Goal: Find specific page/section: Find specific page/section

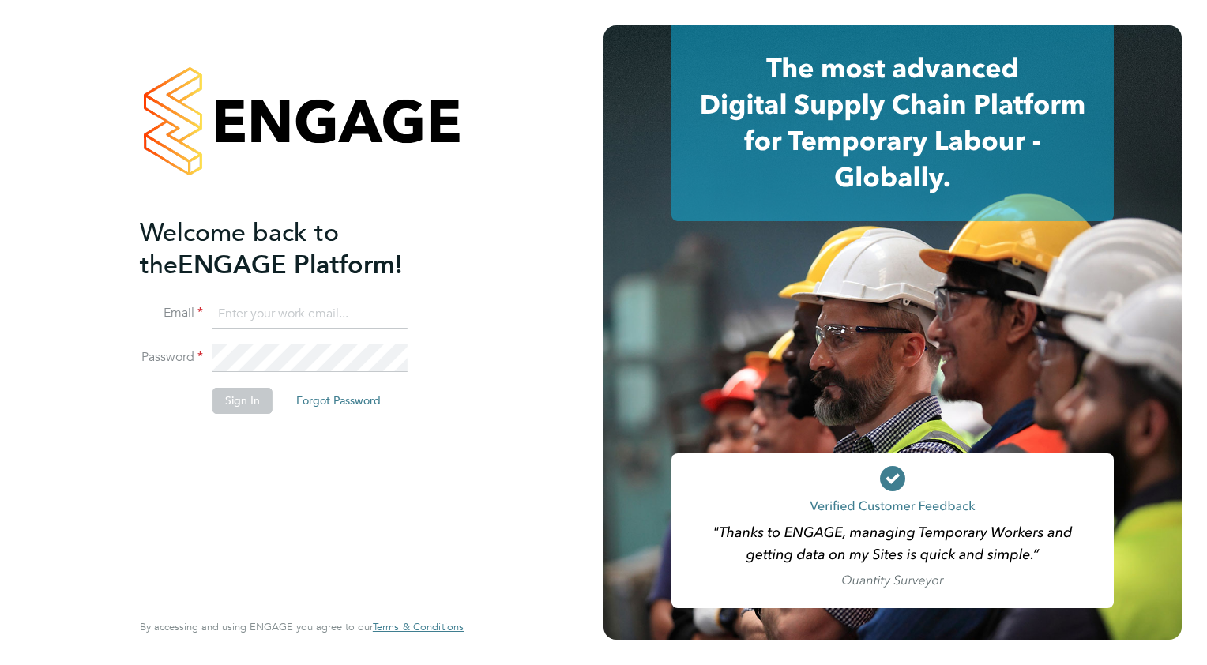
type input "colin.earp@ganymedesolutions.co.uk"
click at [427, 296] on ng-template "Welcome back to the ENGAGE Platform! Email colin.earp@ganymedesolutions.co.uk P…" at bounding box center [294, 322] width 308 height 213
click at [421, 307] on li "Email colin.earp@ganymedesolutions.co.uk" at bounding box center [294, 322] width 308 height 44
click at [254, 401] on button "Sign In" at bounding box center [242, 400] width 60 height 25
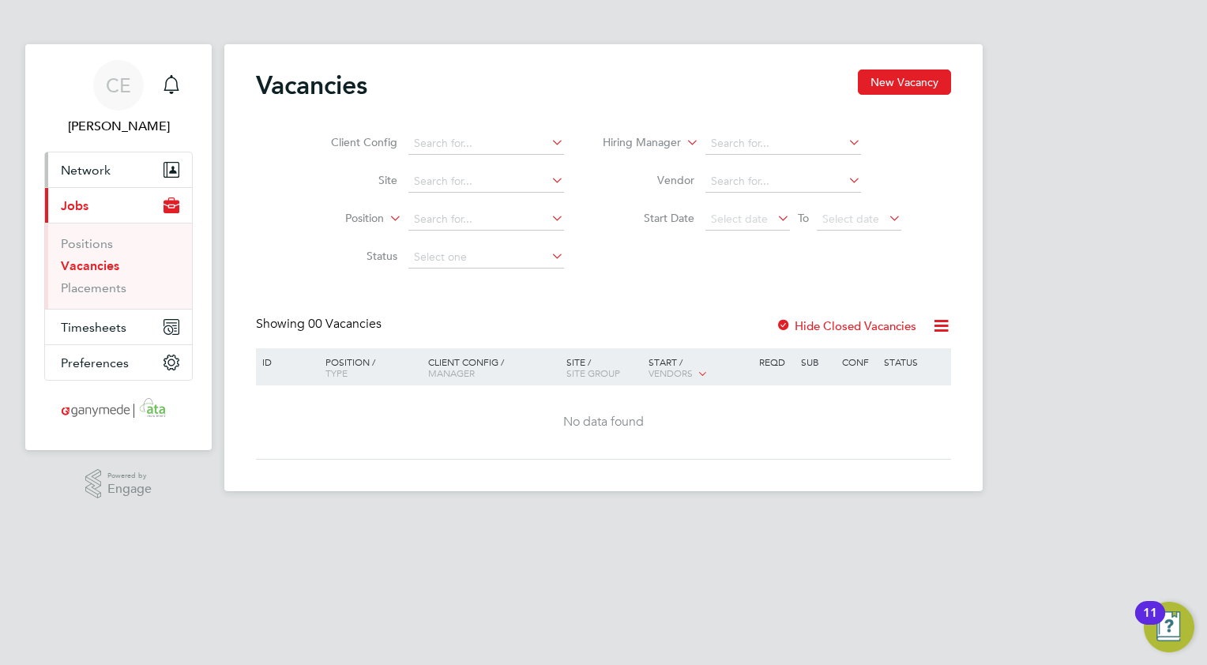
click at [85, 175] on span "Network" at bounding box center [86, 170] width 50 height 15
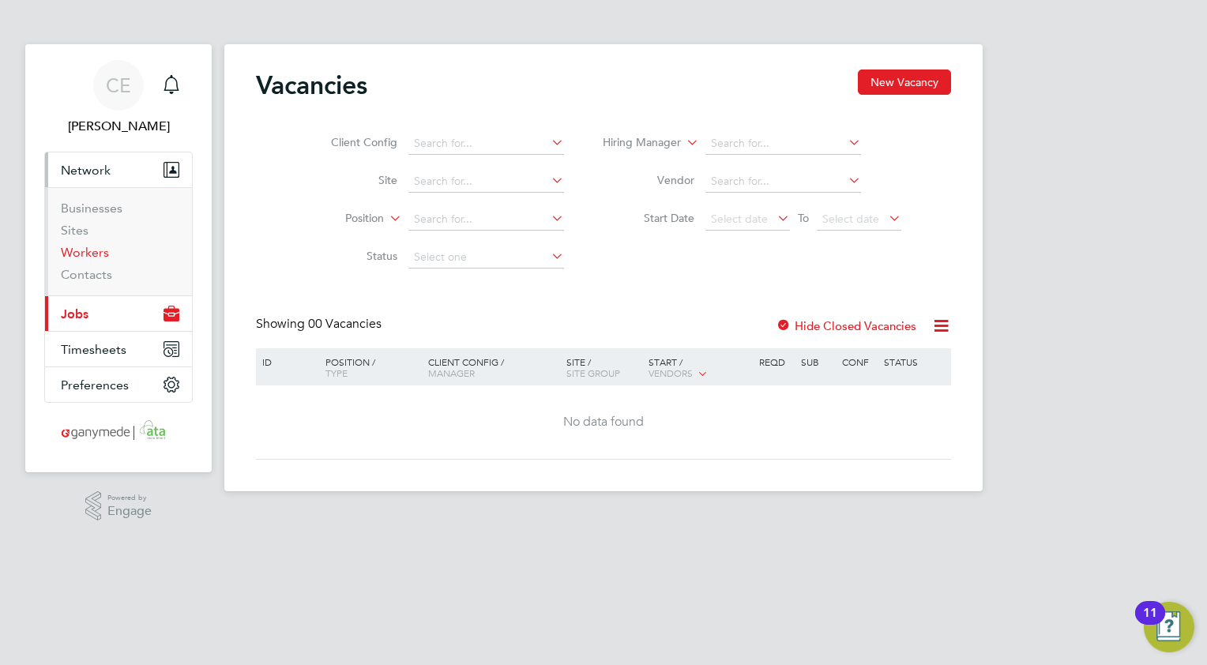
click at [77, 254] on link "Workers" at bounding box center [85, 252] width 48 height 15
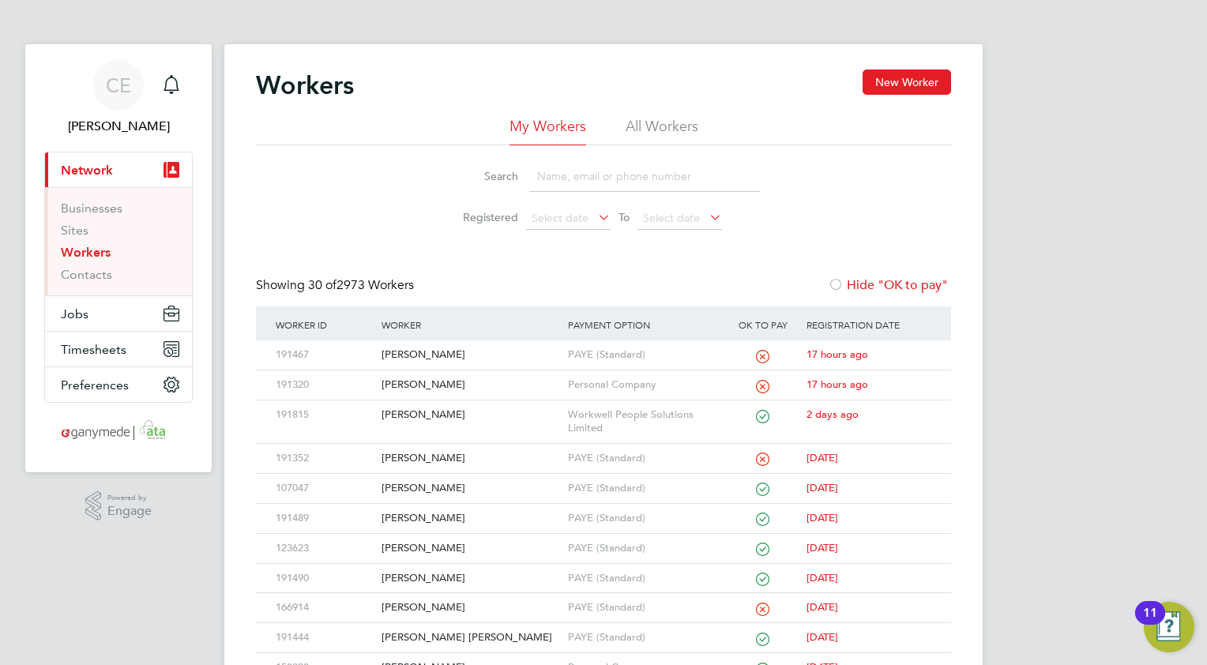
click at [562, 178] on input at bounding box center [644, 176] width 231 height 31
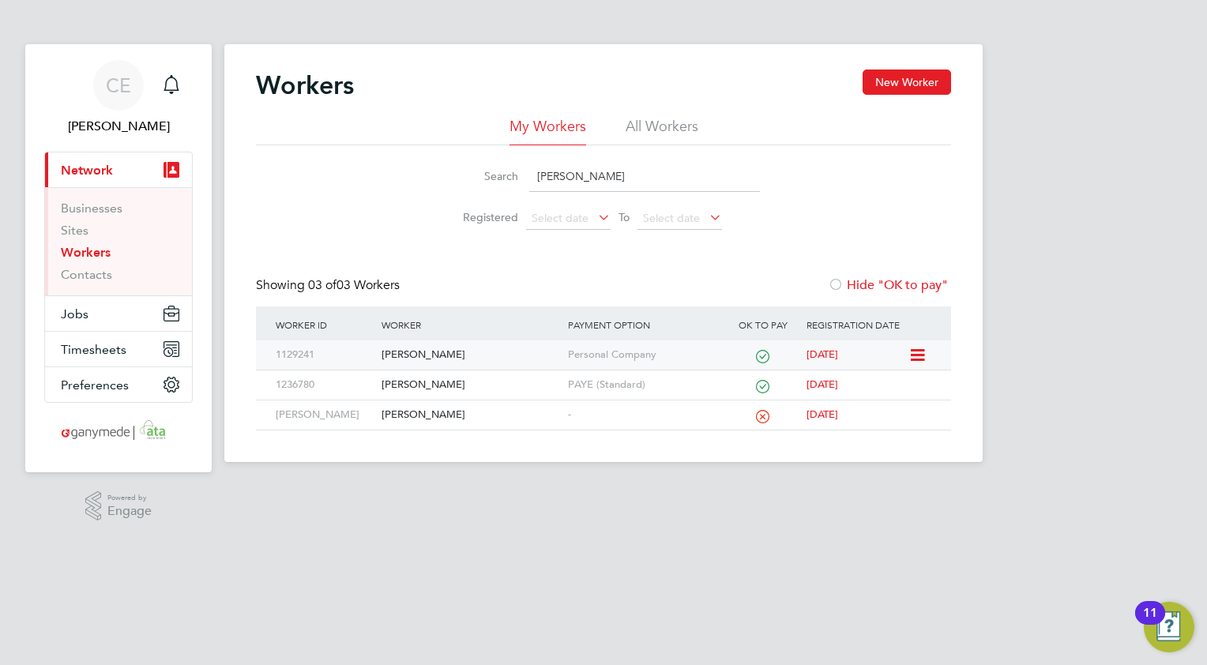
click at [390, 355] on div "[PERSON_NAME]" at bounding box center [471, 354] width 186 height 29
click at [578, 171] on input "denis" at bounding box center [644, 176] width 231 height 31
type input "d"
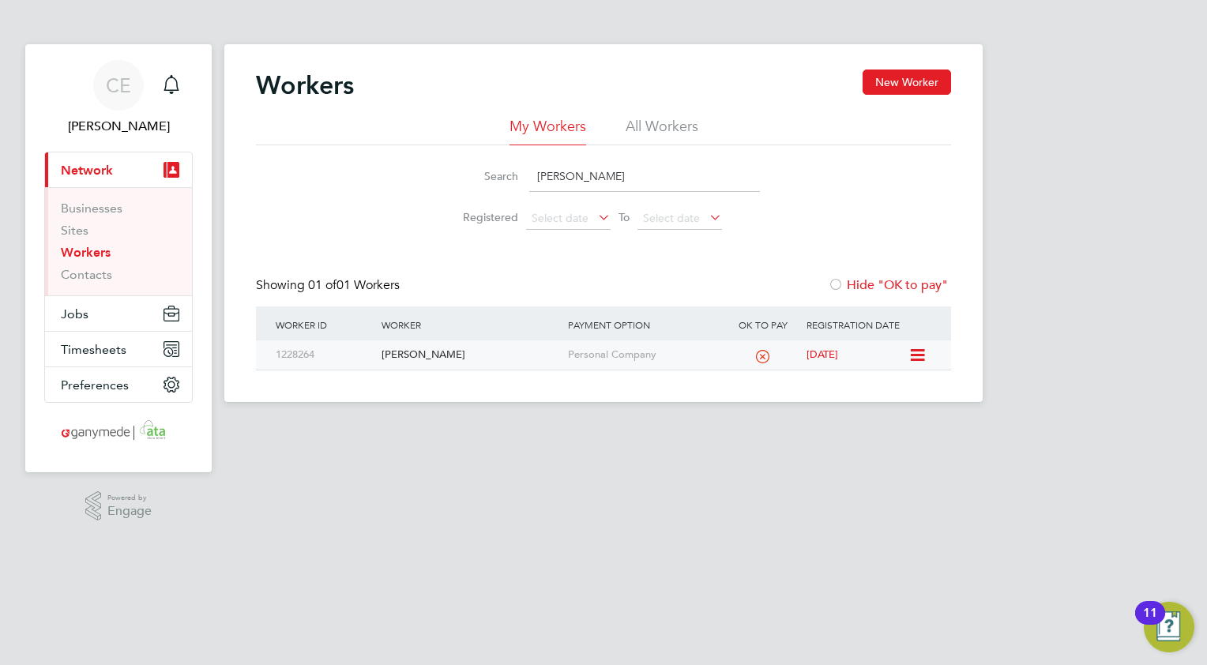
type input "ahmed omar"
click at [433, 359] on div "Ahmed Omar" at bounding box center [471, 354] width 186 height 29
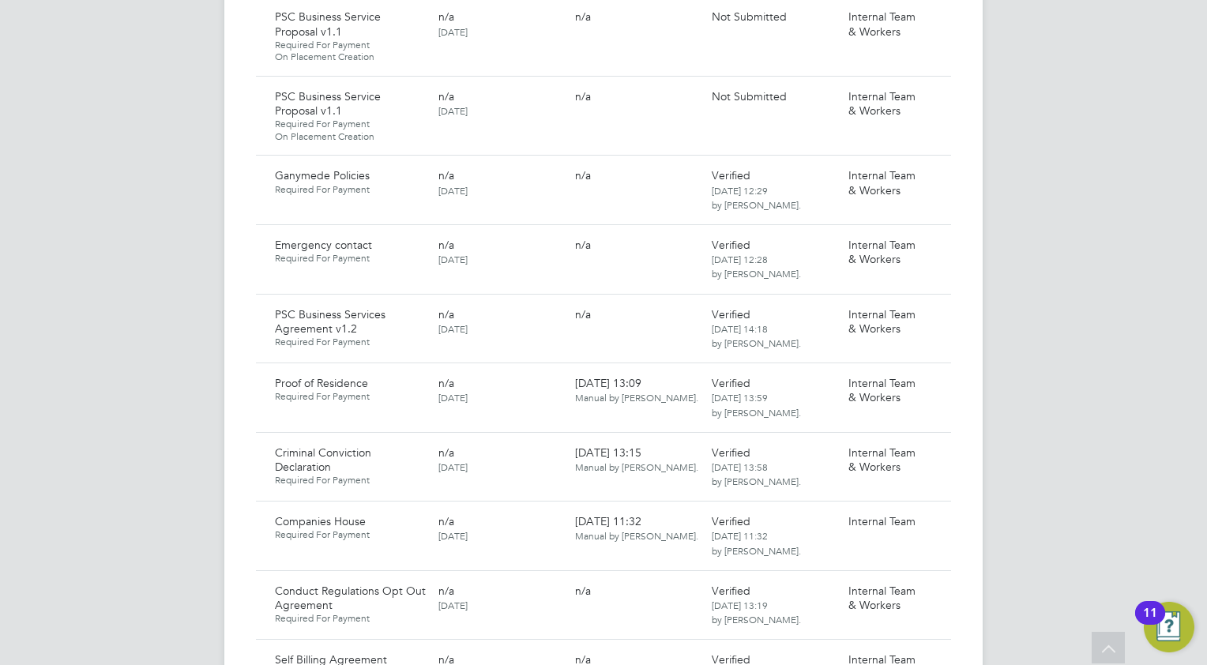
scroll to position [869, 0]
